Goal: Browse casually

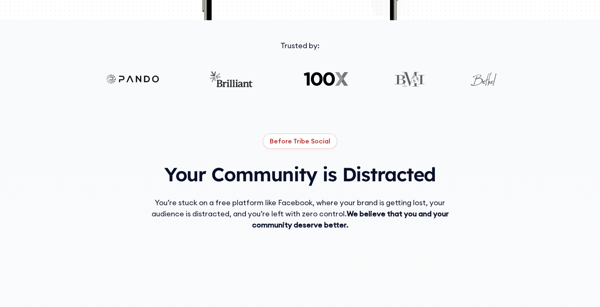
scroll to position [377, 0]
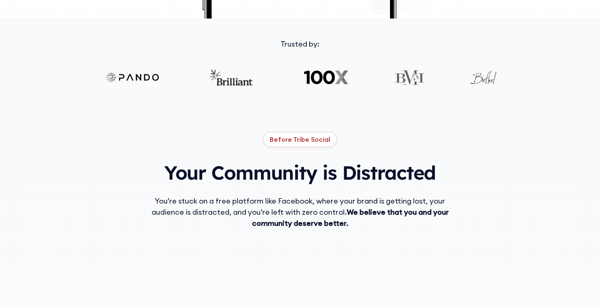
click at [323, 79] on img at bounding box center [325, 77] width 47 height 16
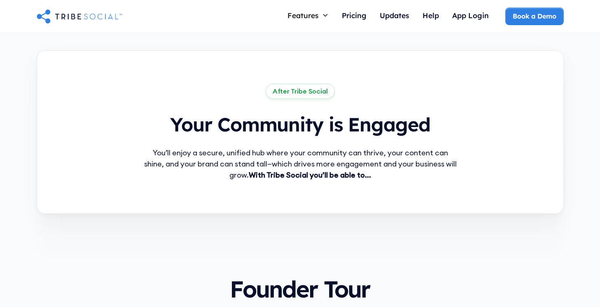
scroll to position [0, 0]
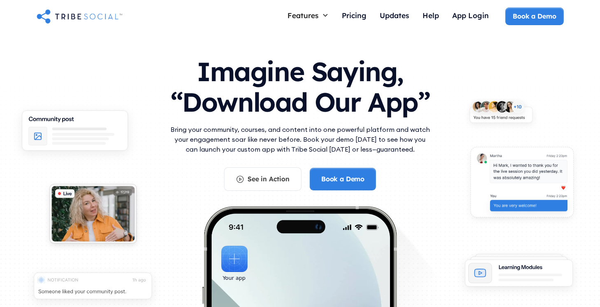
click at [174, 97] on h1 "Imagine Saying, “Download Our App”" at bounding box center [299, 84] width 263 height 73
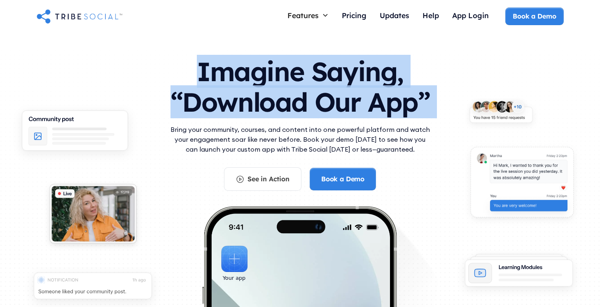
click at [174, 97] on h1 "Imagine Saying, “Download Our App”" at bounding box center [299, 84] width 263 height 73
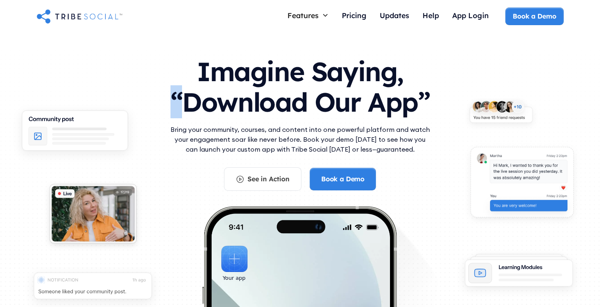
click at [174, 97] on h1 "Imagine Saying, “Download Our App”" at bounding box center [299, 84] width 263 height 73
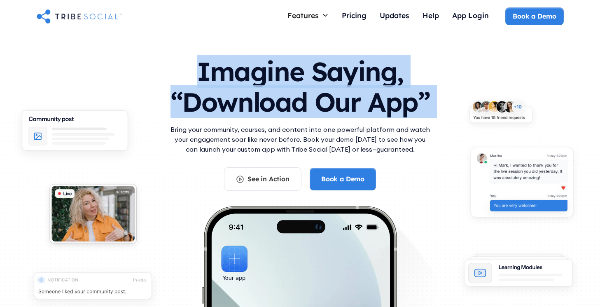
click at [174, 97] on h1 "Imagine Saying, “Download Our App”" at bounding box center [299, 84] width 263 height 73
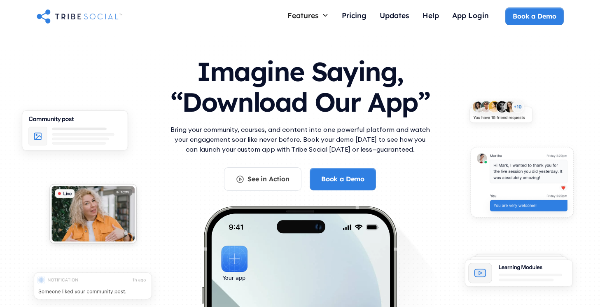
click at [205, 111] on h1 "Imagine Saying, “Download Our App”" at bounding box center [299, 84] width 263 height 73
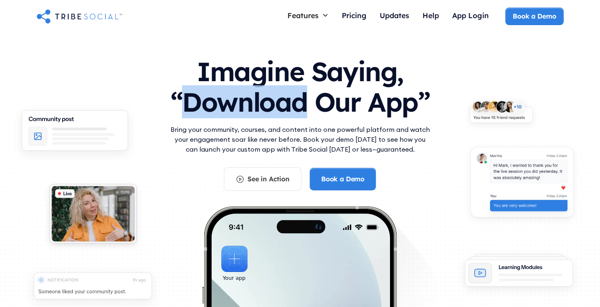
click at [205, 111] on h1 "Imagine Saying, “Download Our App”" at bounding box center [299, 84] width 263 height 73
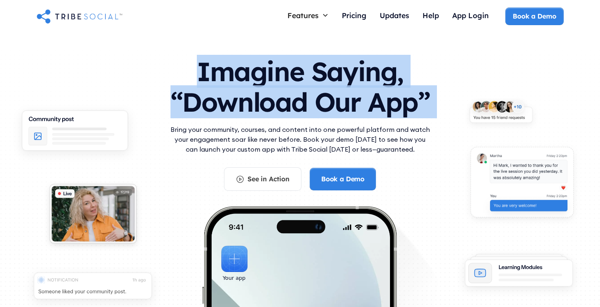
click at [205, 111] on h1 "Imagine Saying, “Download Our App”" at bounding box center [299, 84] width 263 height 73
click at [239, 116] on h1 "Imagine Saying, “Download Our App”" at bounding box center [299, 84] width 263 height 73
